Goal: Information Seeking & Learning: Find specific fact

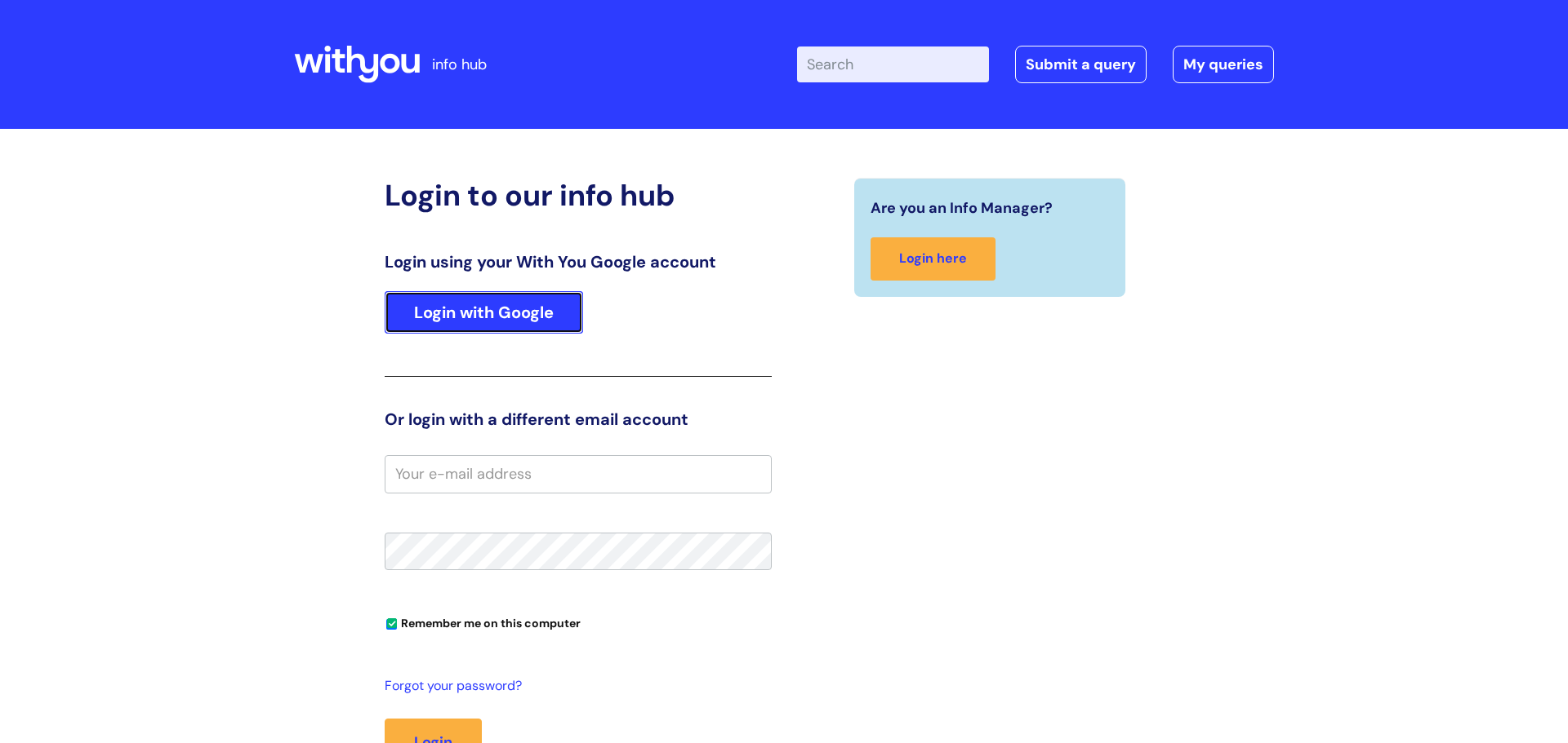
click at [495, 310] on link "Login with Google" at bounding box center [484, 312] width 199 height 43
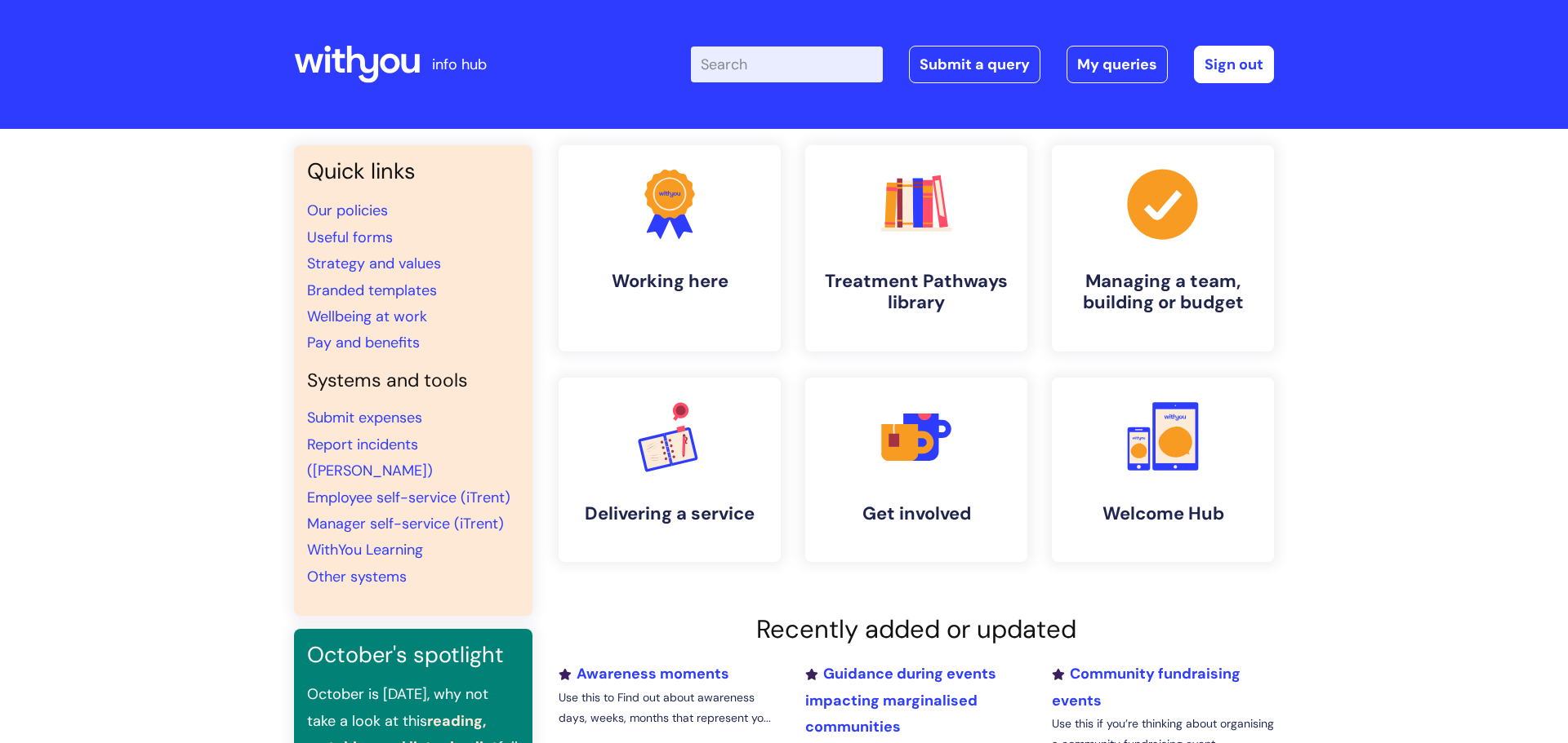
click at [712, 61] on input "Enter your search term here..." at bounding box center [786, 64] width 192 height 36
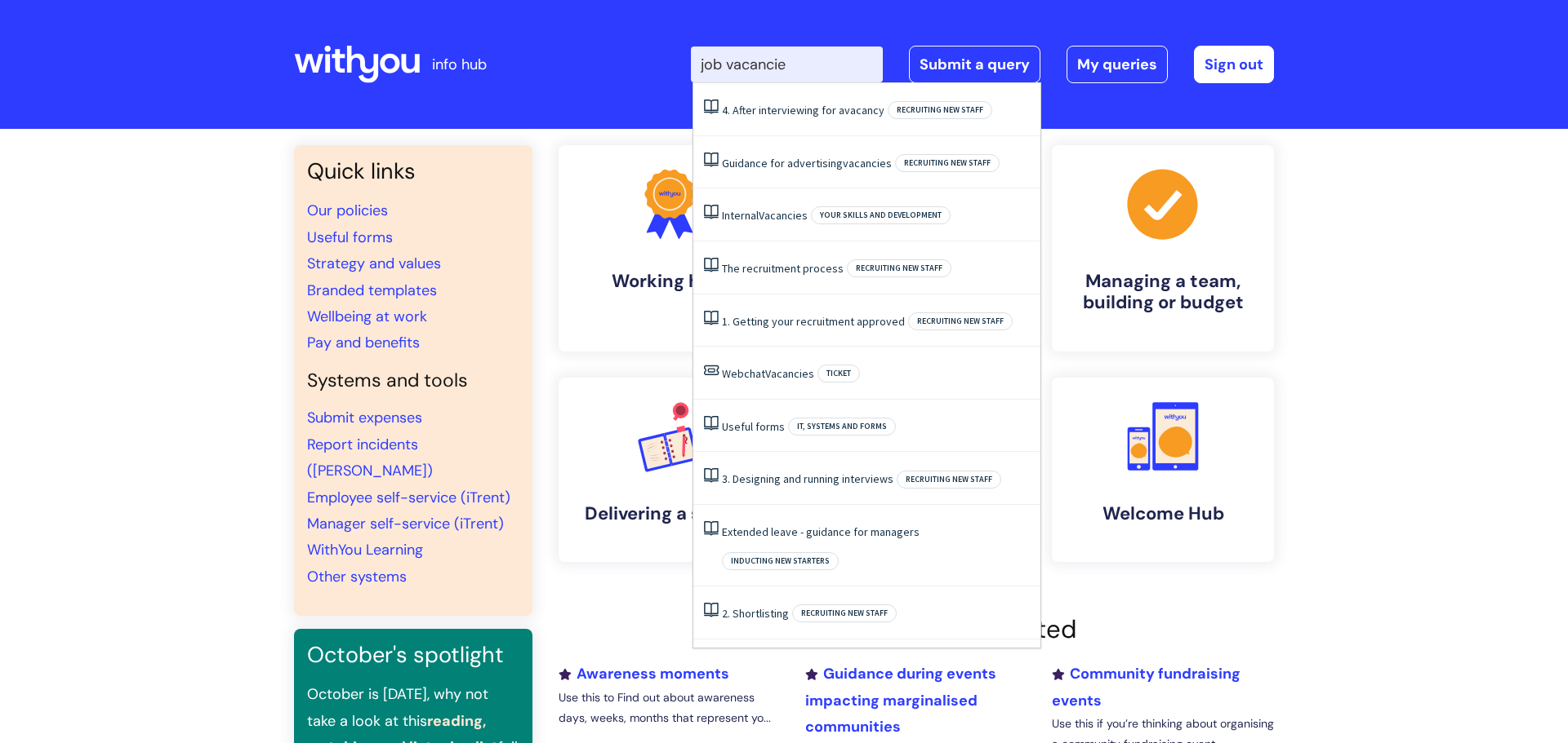
type input "job vacancies"
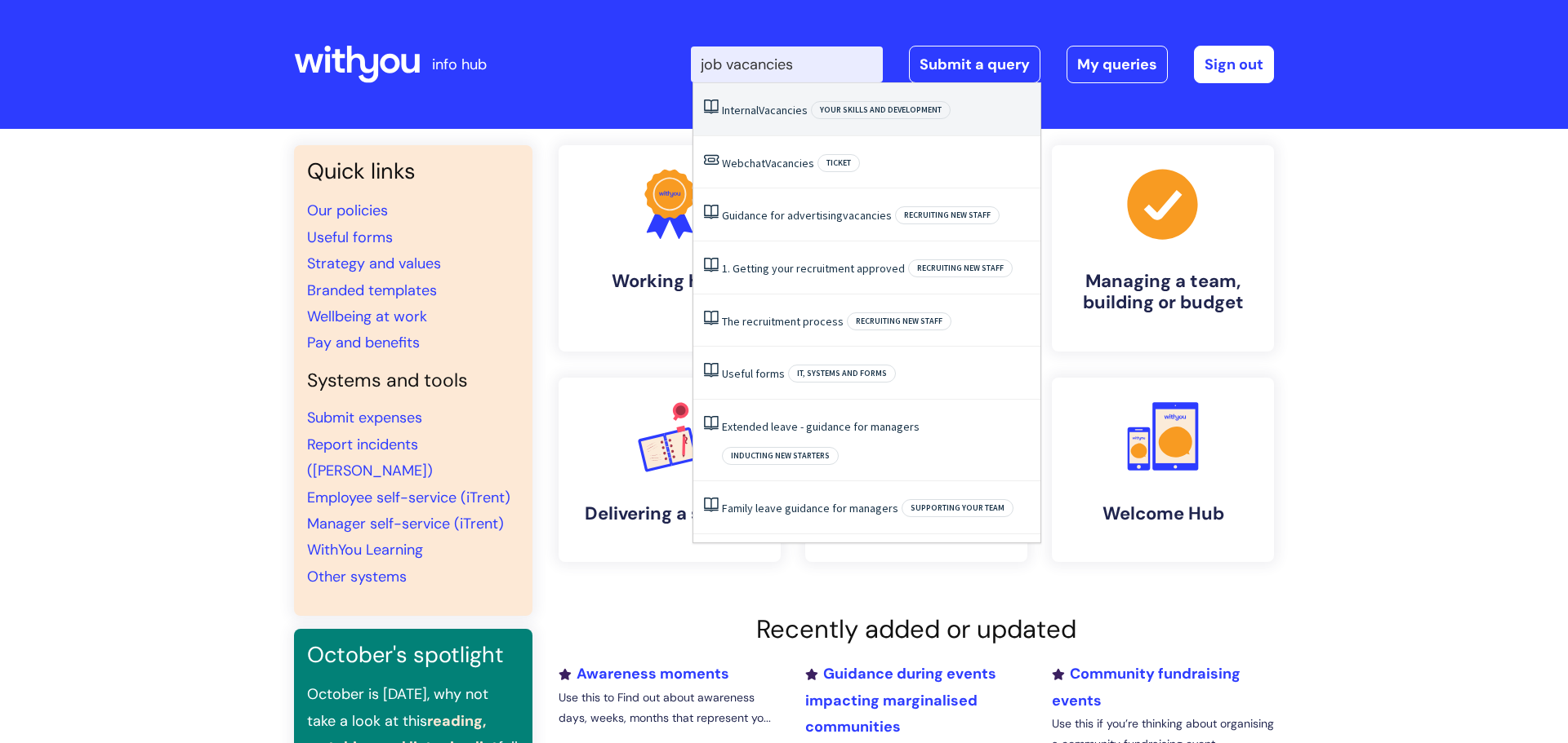
click at [780, 112] on span "Vacancies" at bounding box center [783, 110] width 49 height 15
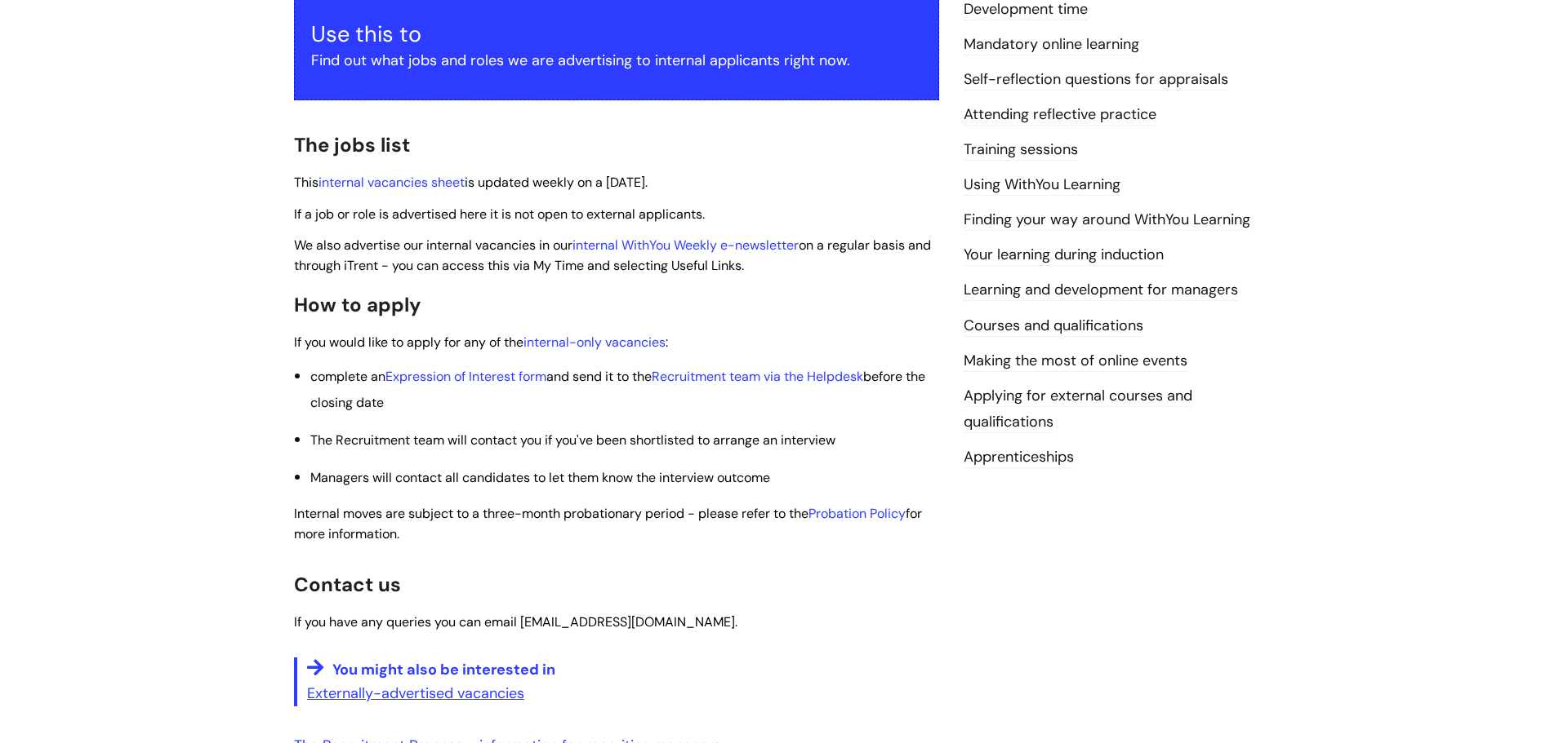
scroll to position [313, 0]
click at [436, 181] on link "internal vacancies sheet" at bounding box center [391, 183] width 146 height 17
